Goal: Task Accomplishment & Management: Manage account settings

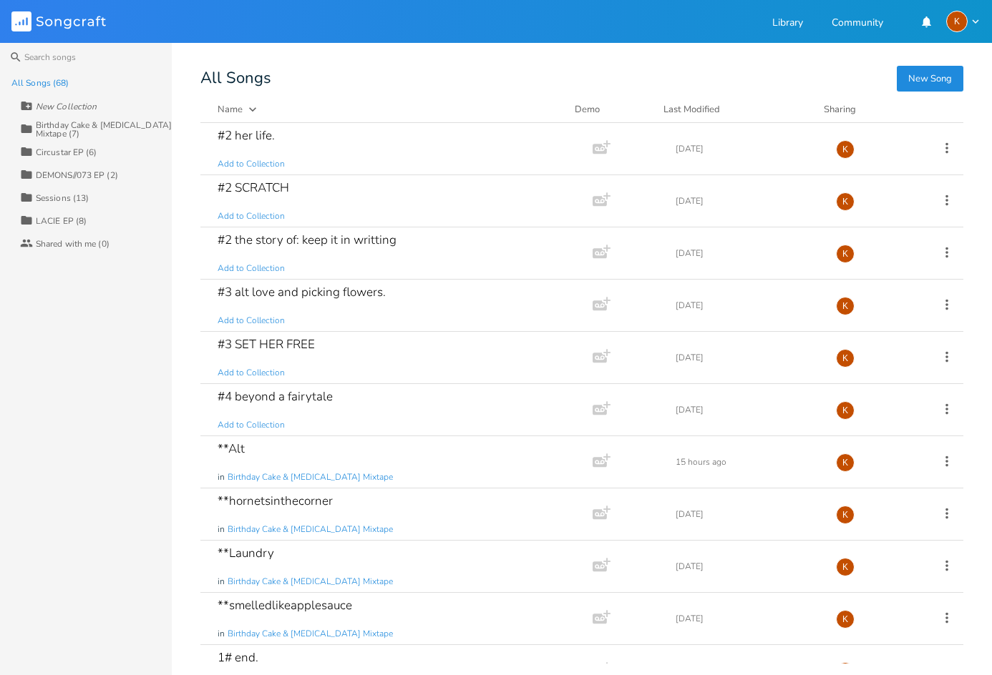
click at [11, 19] on header "Songcraft Library Community K" at bounding box center [496, 21] width 992 height 43
click at [57, 125] on div "Birthday Cake & [MEDICAL_DATA] Mixtape (7)" at bounding box center [104, 129] width 136 height 17
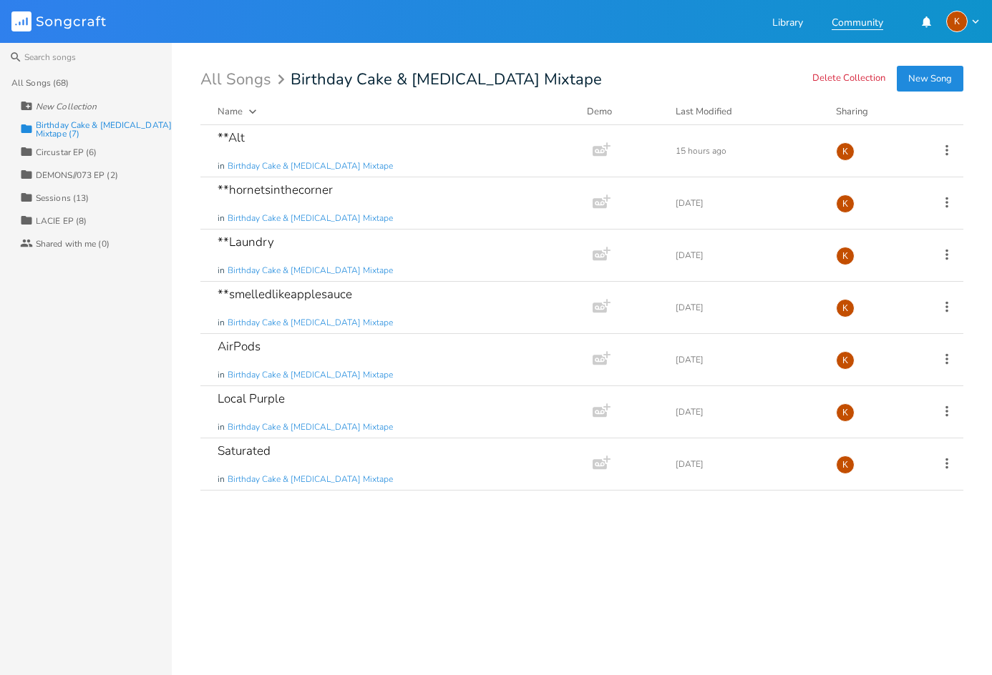
click at [872, 22] on link "Community" at bounding box center [857, 24] width 52 height 12
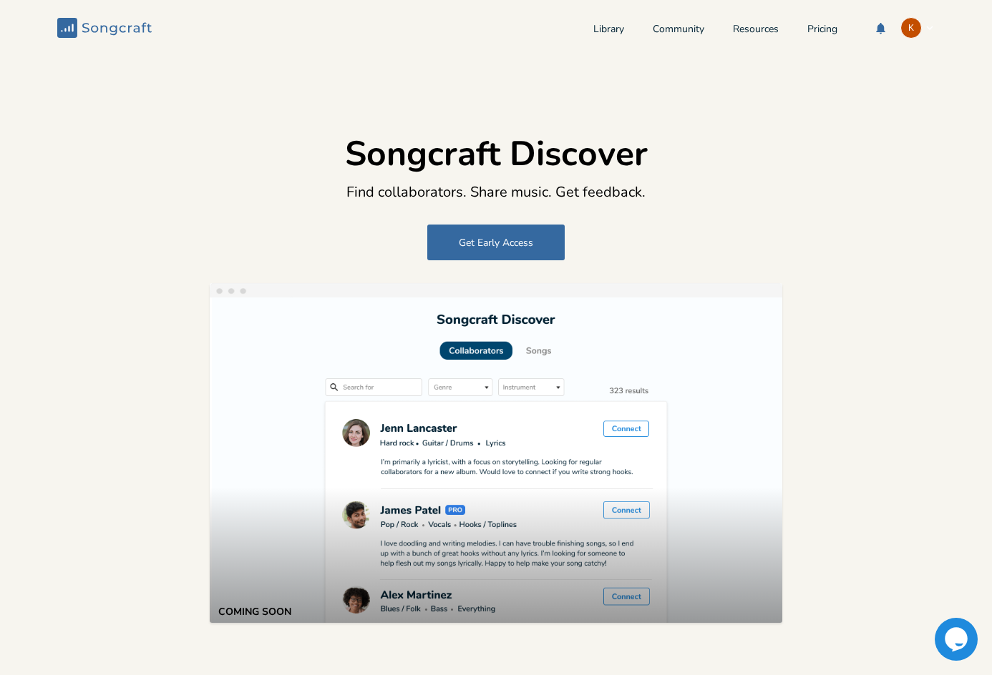
drag, startPoint x: 608, startPoint y: 22, endPoint x: 624, endPoint y: 24, distance: 15.9
click at [608, 24] on link "Library" at bounding box center [608, 30] width 31 height 12
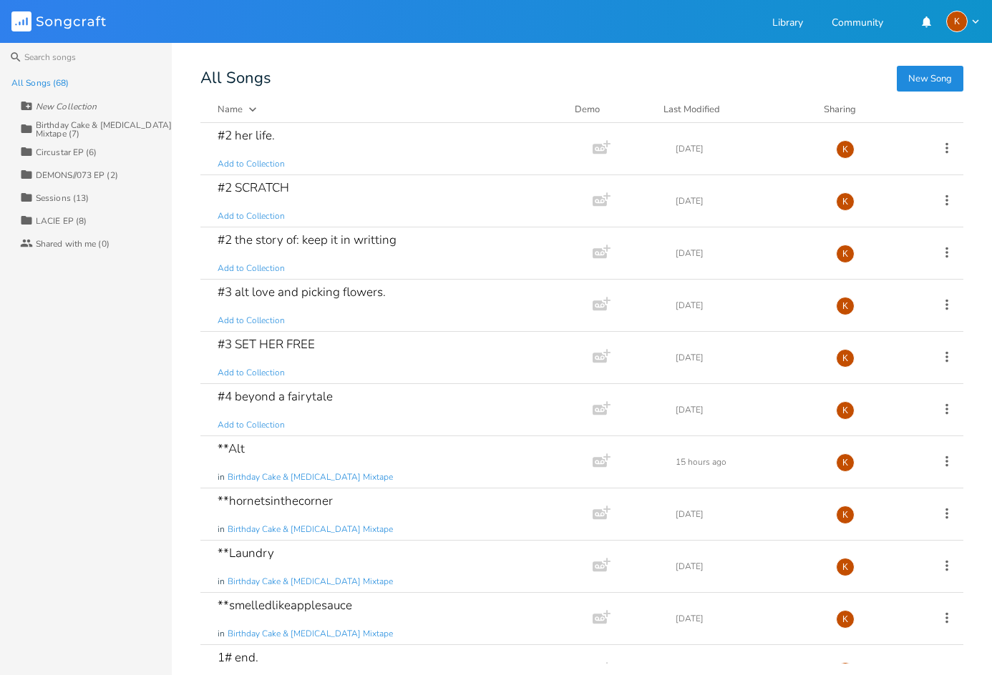
click at [954, 14] on div "K" at bounding box center [956, 21] width 21 height 21
click at [931, 48] on span "Account Settings" at bounding box center [905, 44] width 67 height 9
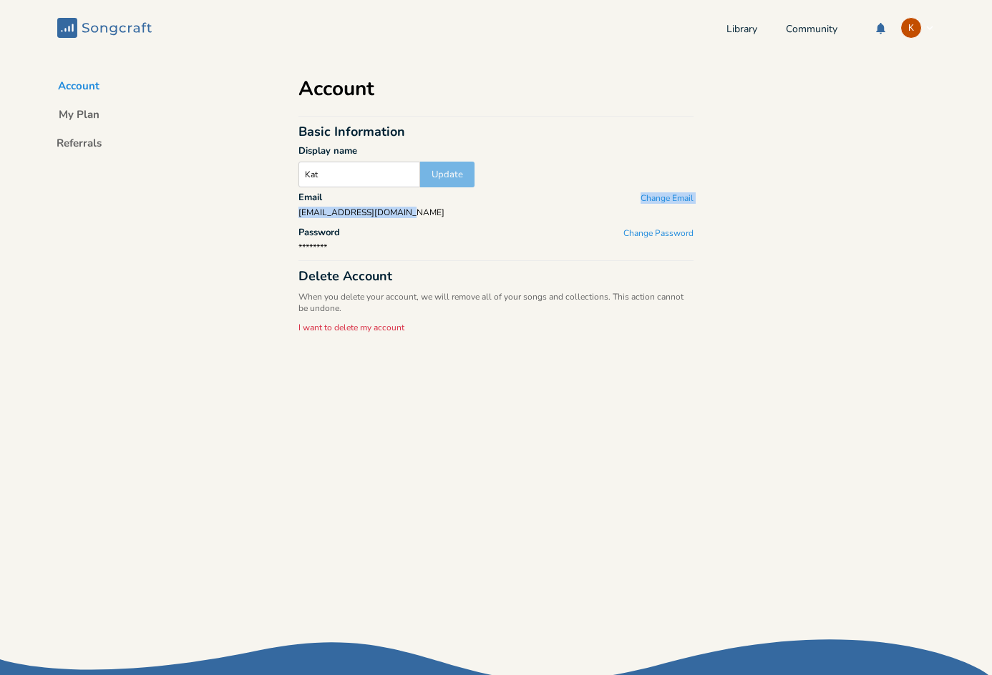
drag, startPoint x: 388, startPoint y: 211, endPoint x: 327, endPoint y: 205, distance: 61.1
click at [283, 203] on div "Account Basic Information Display name Kat Update Email Change Email isaiahjcab…" at bounding box center [495, 347] width 429 height 582
click at [404, 215] on div "isaiahjcabral@gmail.com" at bounding box center [495, 212] width 395 height 9
drag, startPoint x: 388, startPoint y: 212, endPoint x: 293, endPoint y: 215, distance: 94.5
click at [293, 215] on div "Account Basic Information Display name Kat Update Email Change Email isaiahjcab…" at bounding box center [495, 347] width 429 height 582
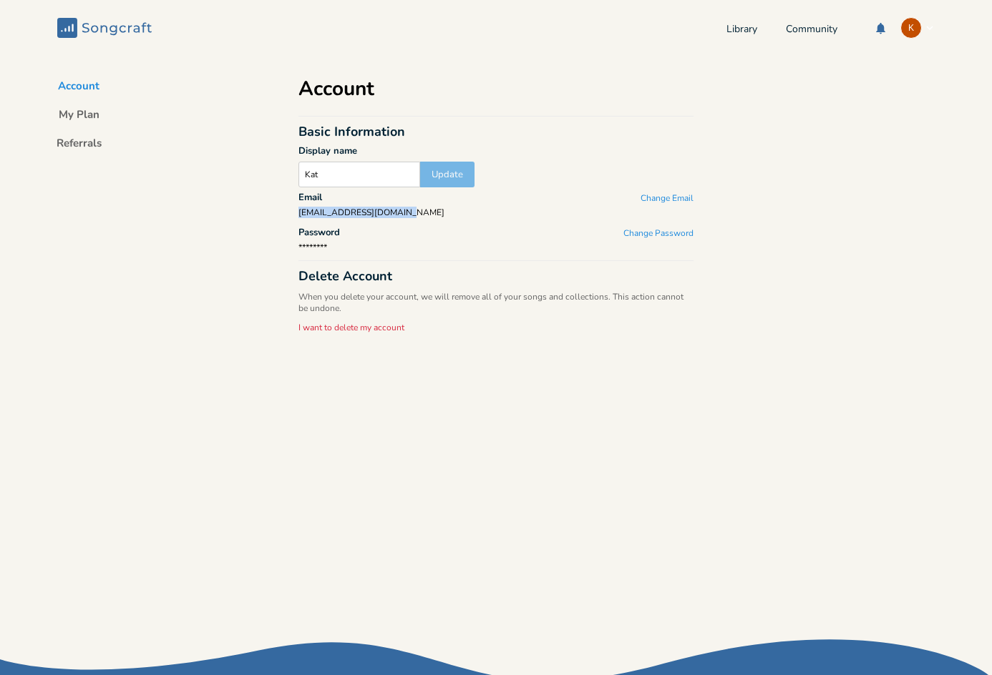
copy div "isaiahjcabral@gmail.com"
